Goal: Transaction & Acquisition: Subscribe to service/newsletter

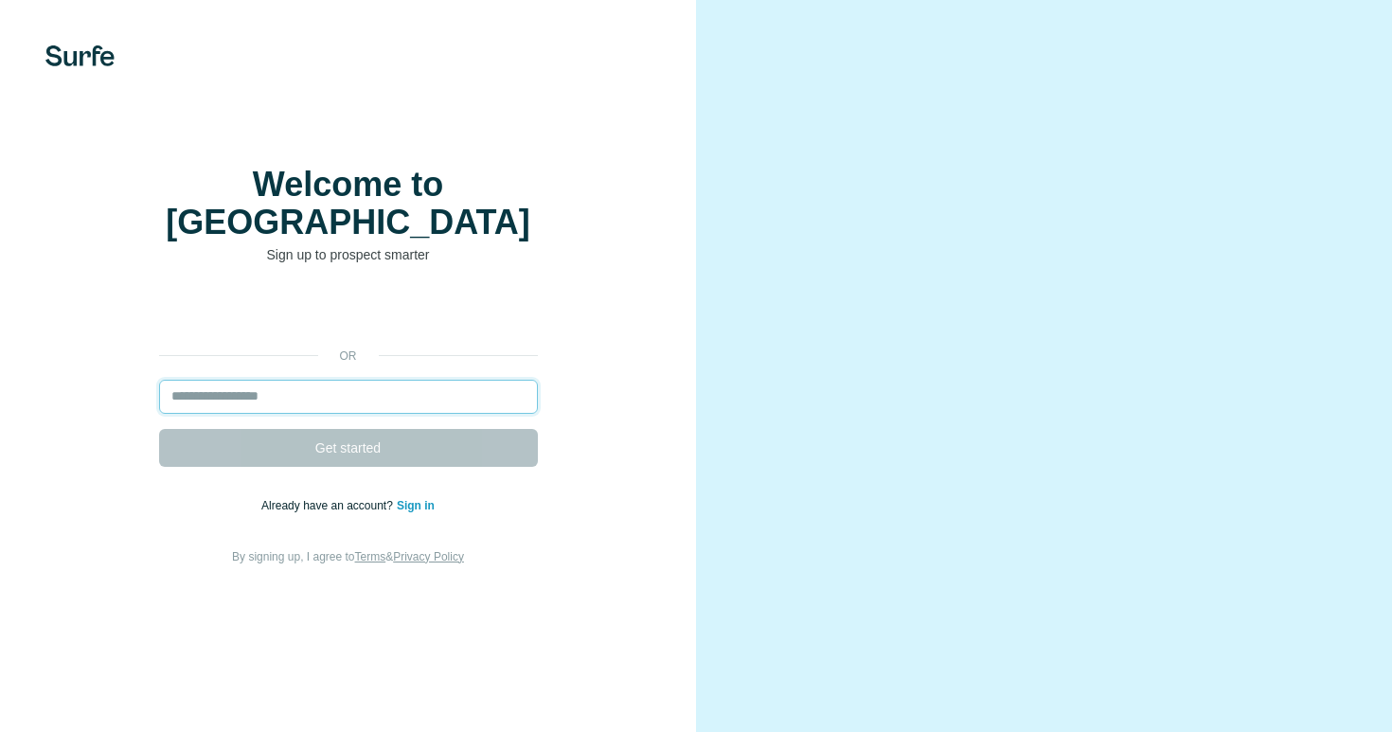
click at [413, 380] on input "email" at bounding box center [348, 397] width 379 height 34
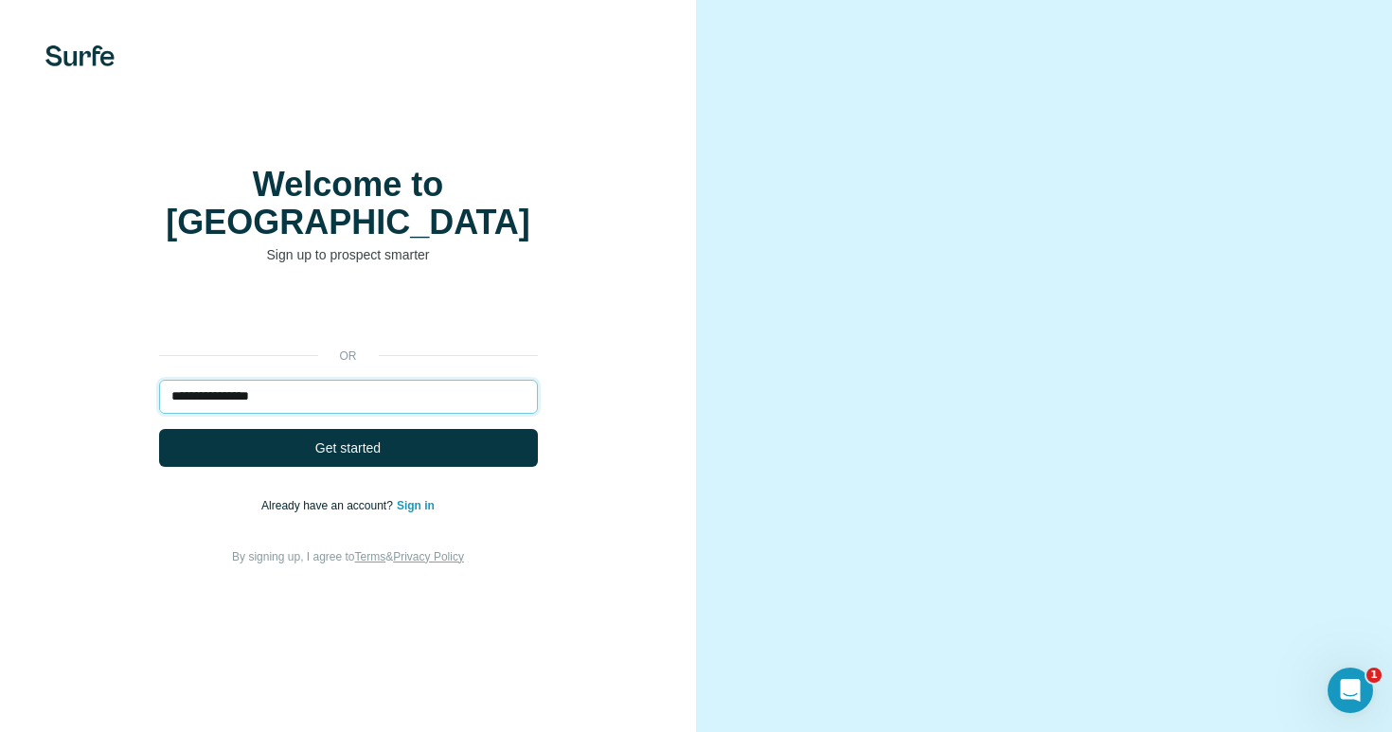
type input "**********"
click at [347, 437] on button "Get started" at bounding box center [348, 448] width 379 height 38
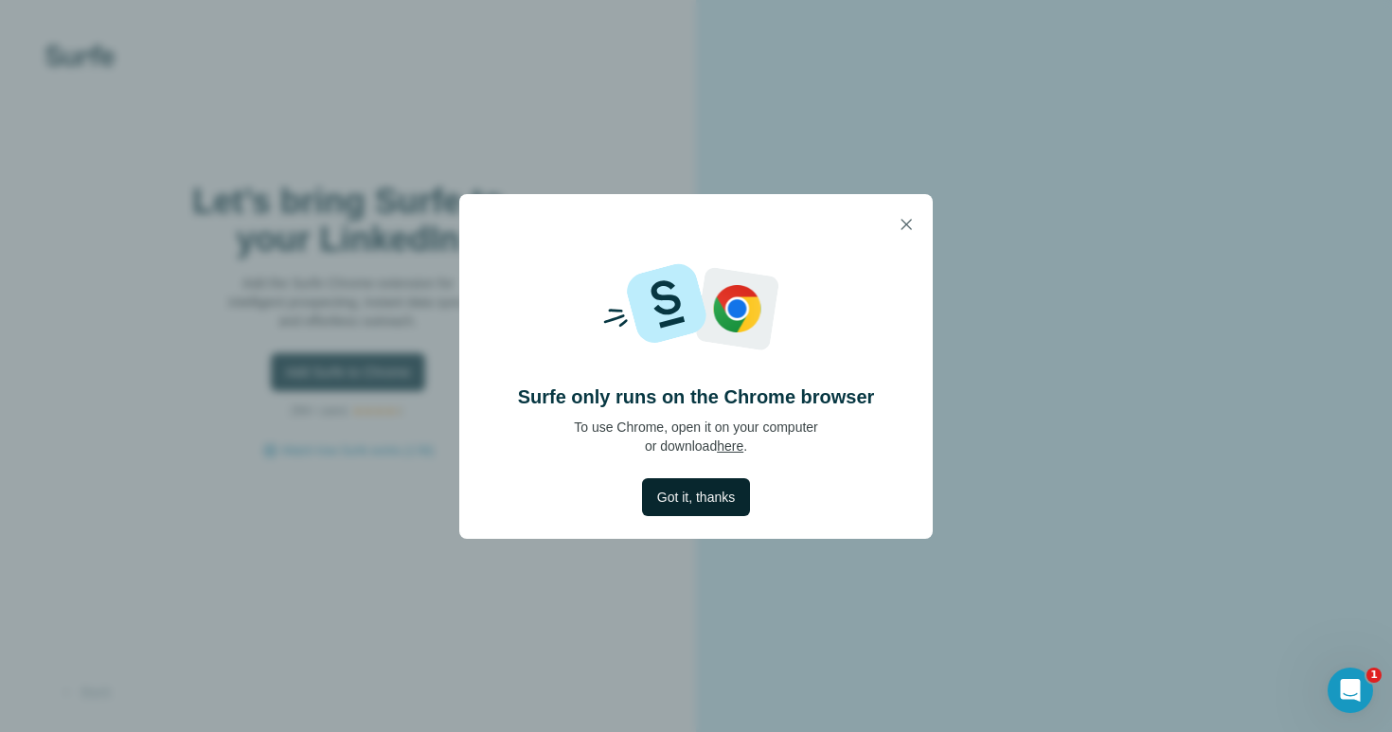
click at [663, 507] on button "Got it, thanks" at bounding box center [696, 497] width 108 height 38
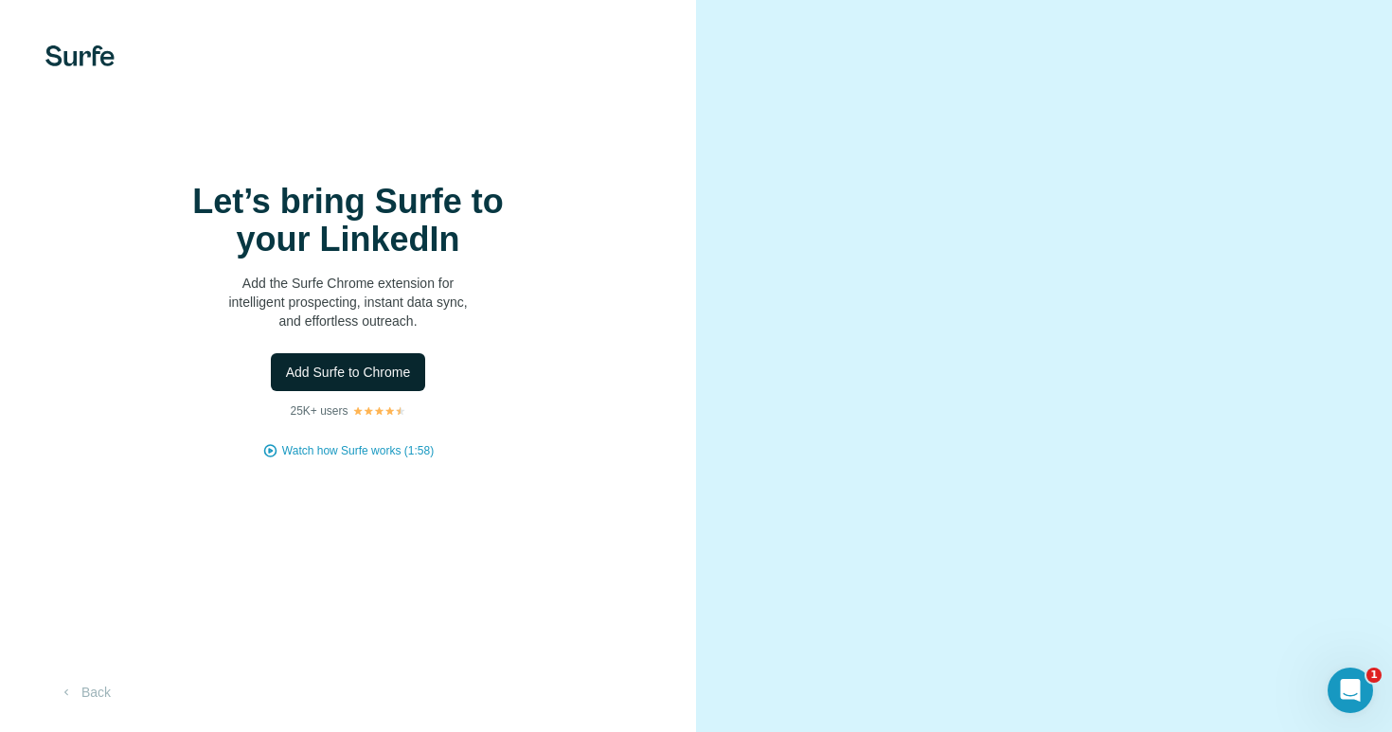
click at [403, 365] on button "Add Surfe to Chrome" at bounding box center [348, 372] width 155 height 38
click at [95, 49] on img at bounding box center [79, 55] width 69 height 21
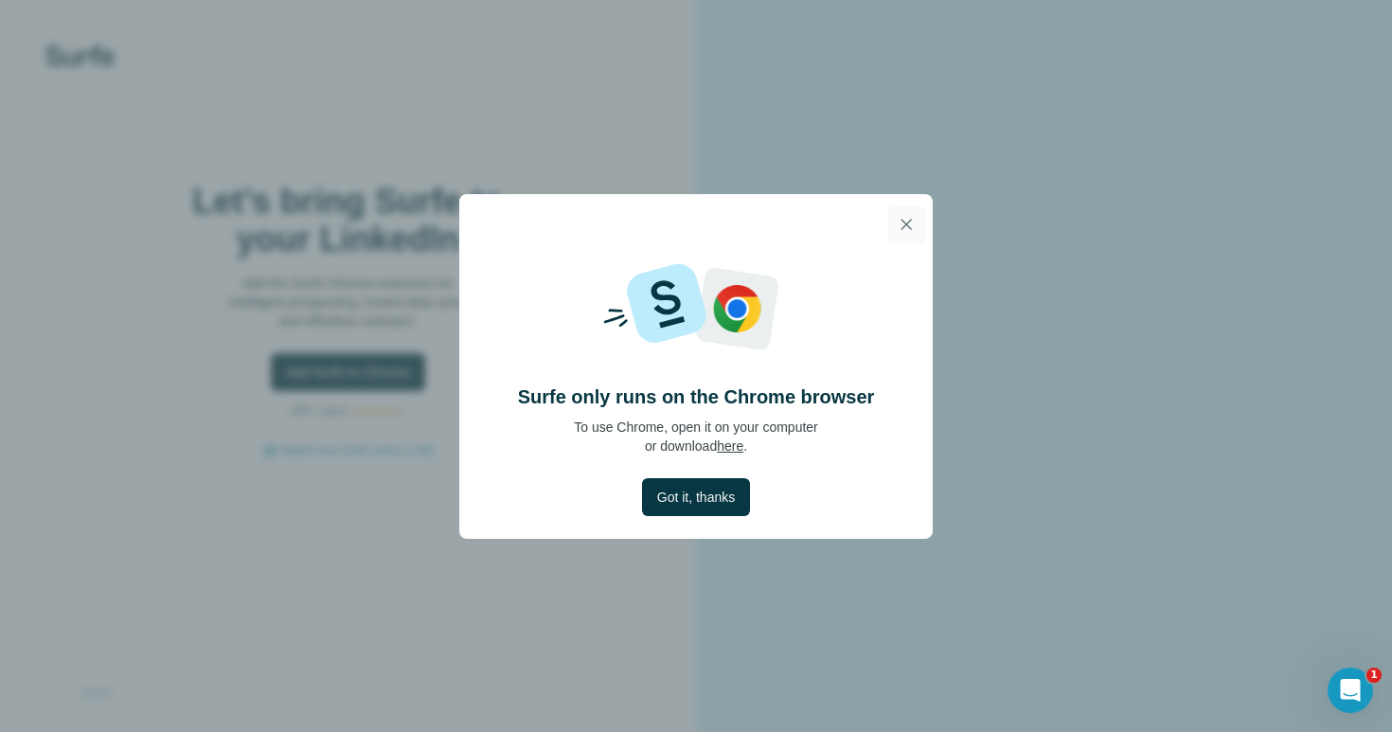
click at [898, 239] on button "button" at bounding box center [906, 224] width 38 height 38
